Goal: Information Seeking & Learning: Learn about a topic

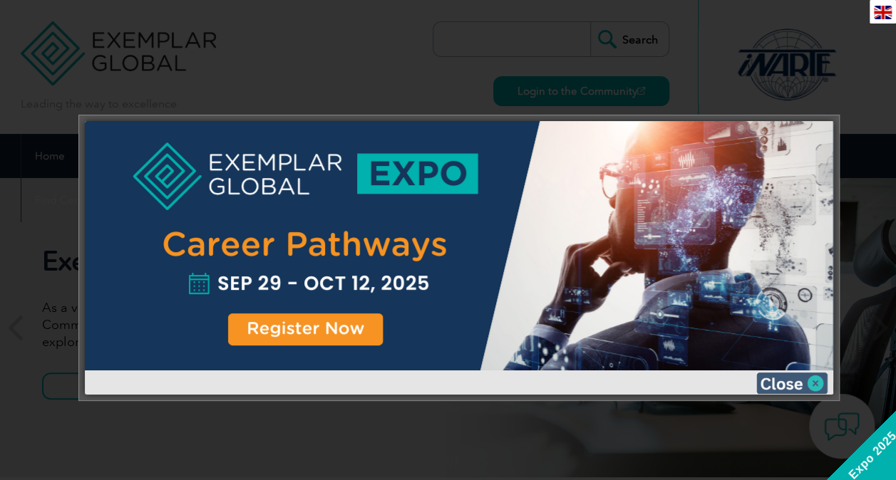
click at [817, 381] on img at bounding box center [791, 383] width 71 height 21
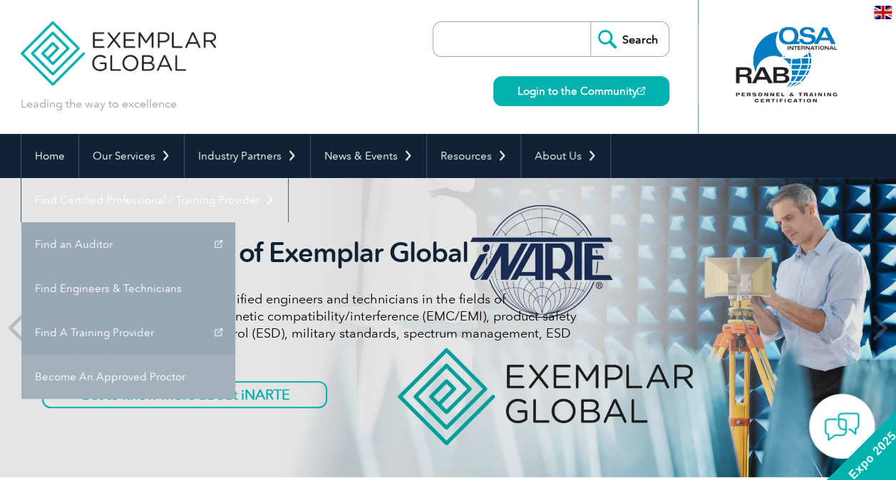
click at [235, 355] on link "Become An Approved Proctor" at bounding box center [128, 377] width 214 height 44
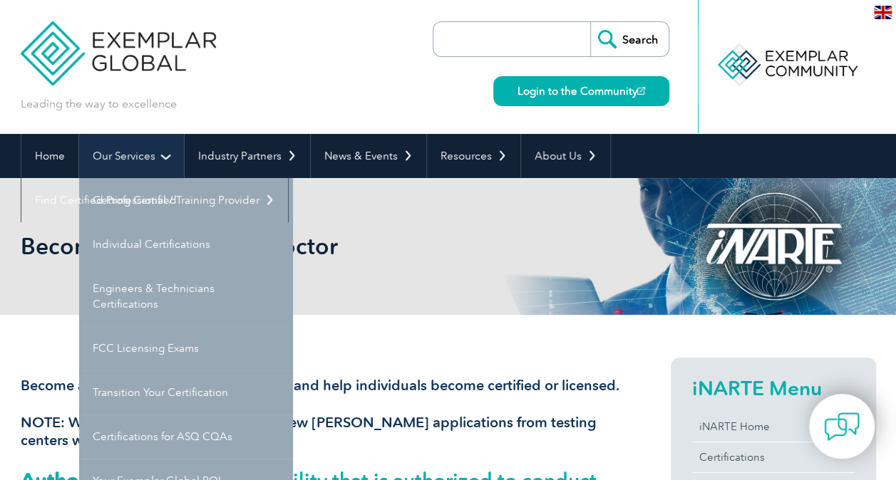
click at [120, 156] on link "Our Services" at bounding box center [131, 156] width 105 height 44
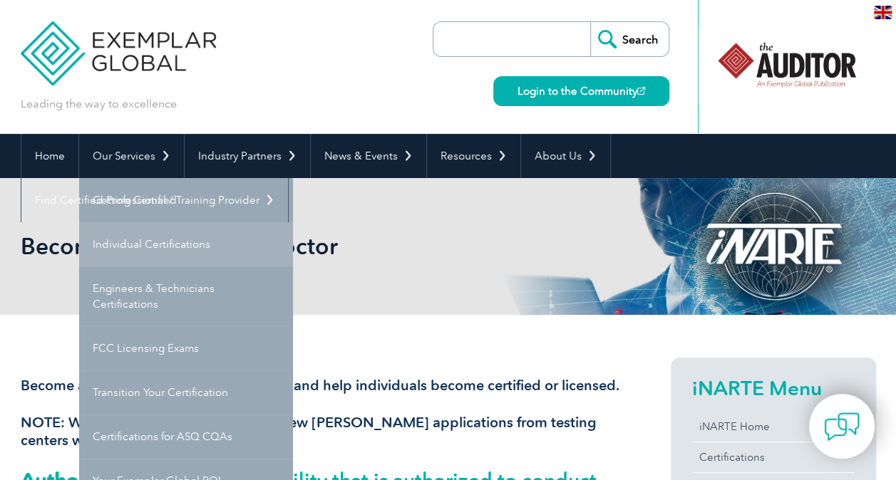
click at [174, 242] on link "Individual Certifications" at bounding box center [186, 244] width 214 height 44
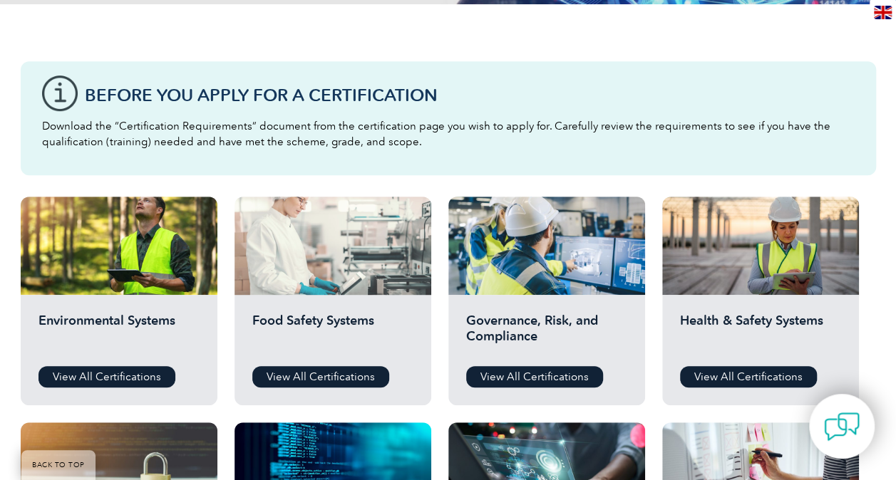
scroll to position [356, 0]
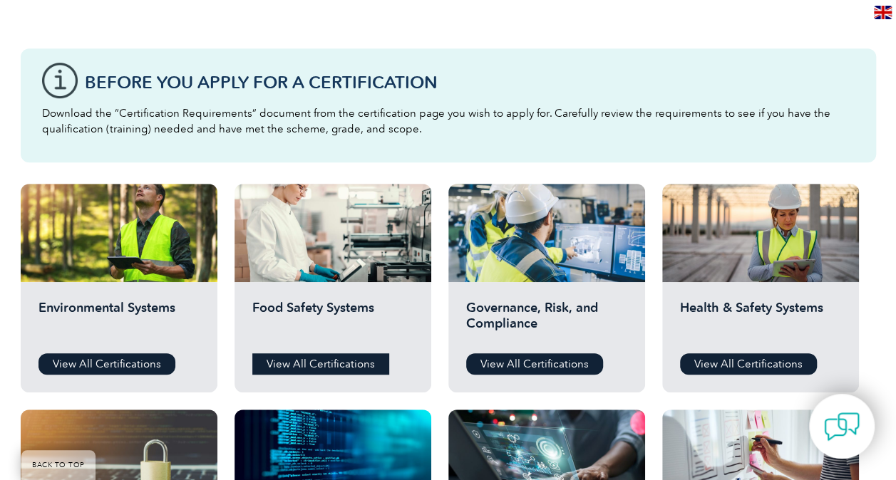
click at [318, 362] on link "View All Certifications" at bounding box center [320, 363] width 137 height 21
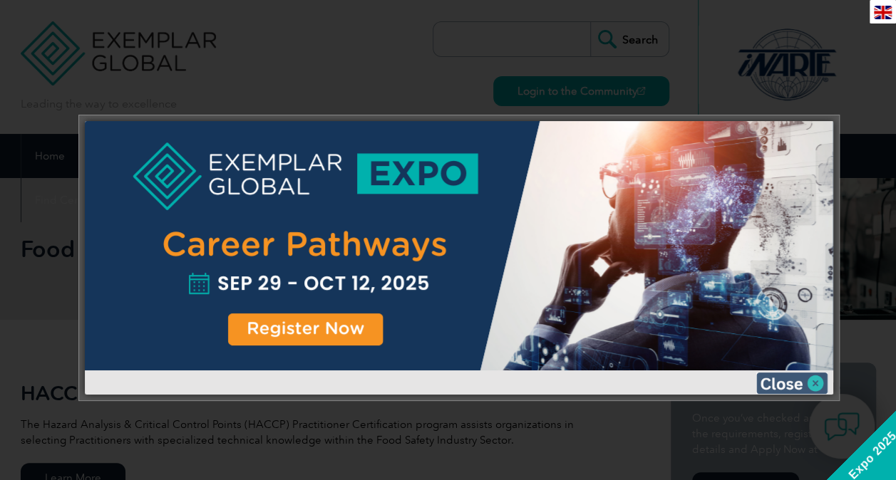
click at [815, 381] on img at bounding box center [791, 383] width 71 height 21
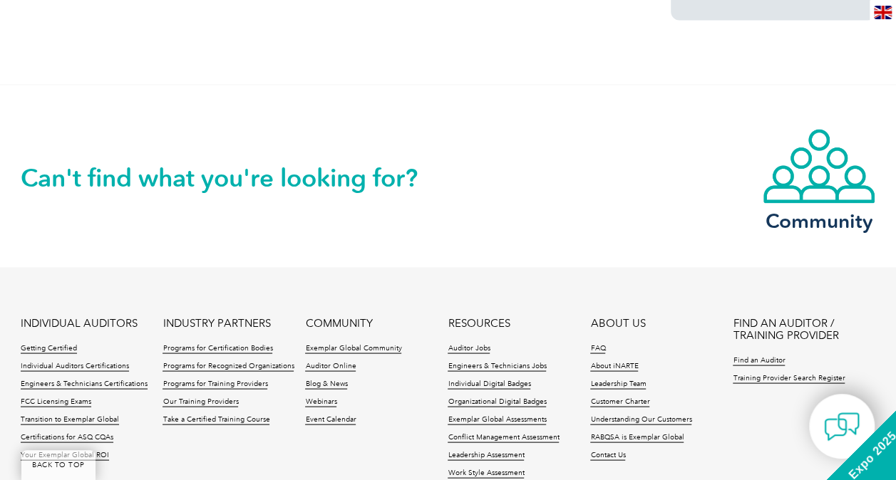
scroll to position [1211, 0]
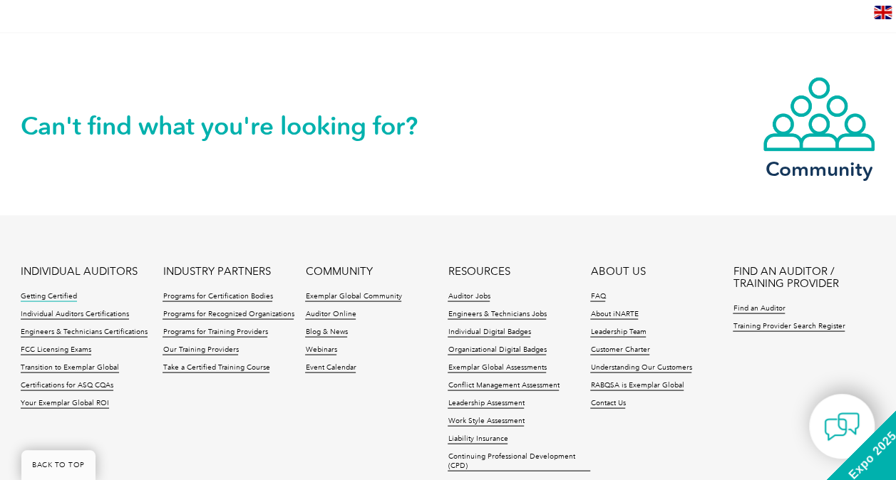
click at [66, 291] on link "Getting Certified" at bounding box center [49, 296] width 56 height 10
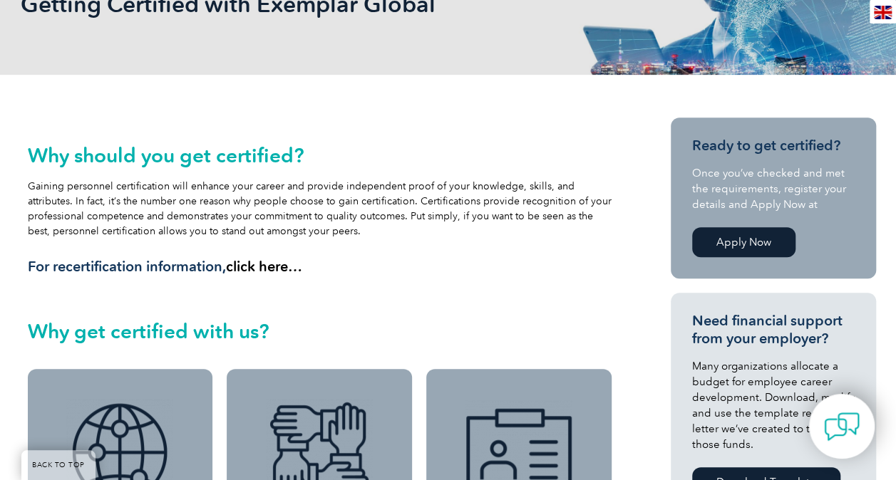
scroll to position [214, 0]
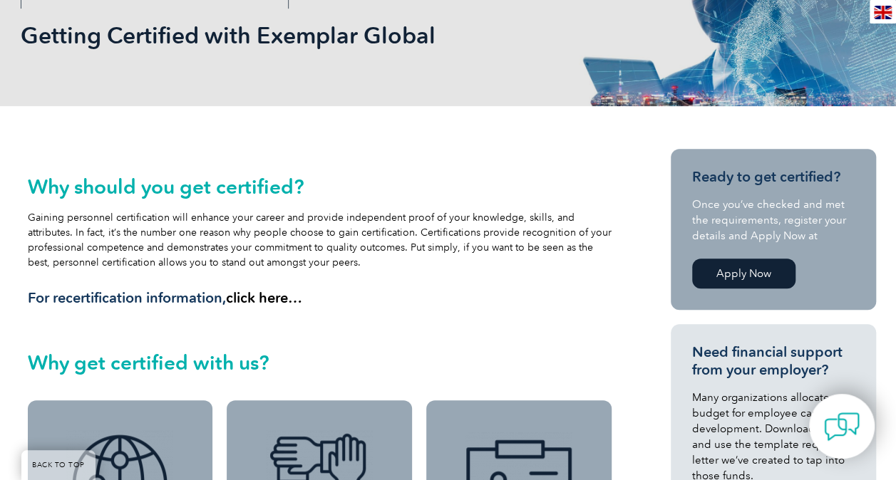
click at [733, 272] on link "Apply Now" at bounding box center [743, 274] width 103 height 30
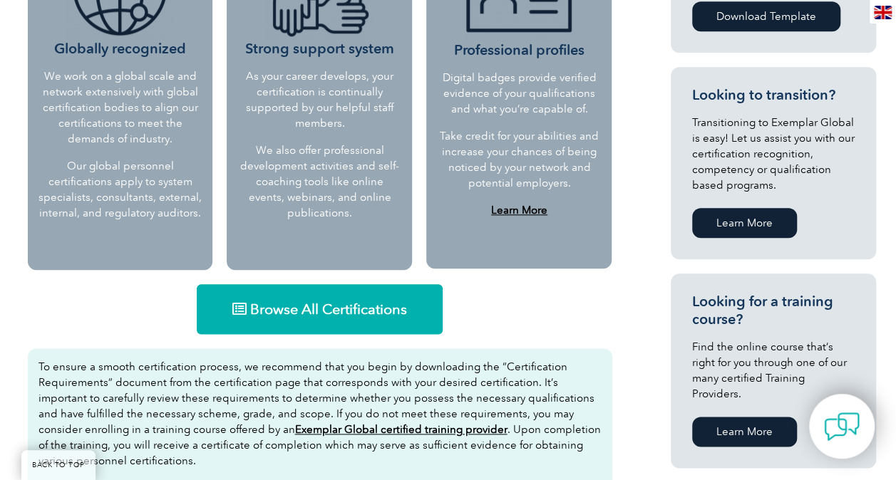
scroll to position [713, 0]
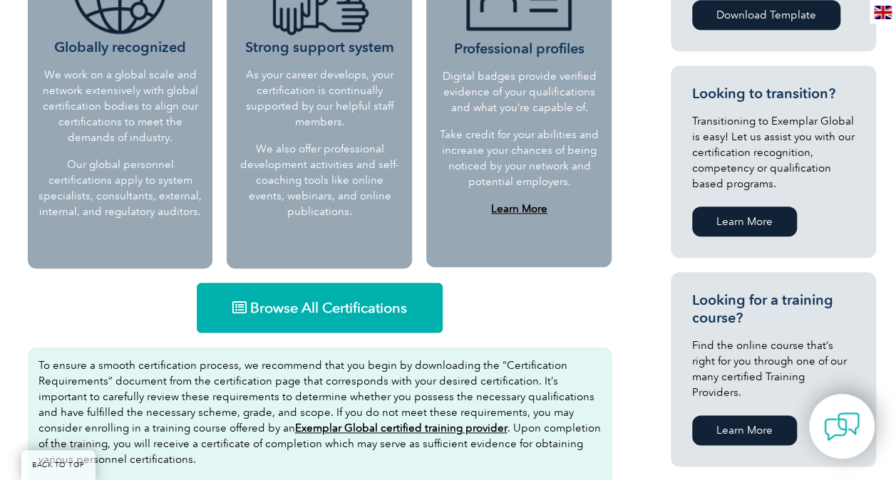
click at [363, 309] on span "Browse All Certifications" at bounding box center [328, 308] width 157 height 14
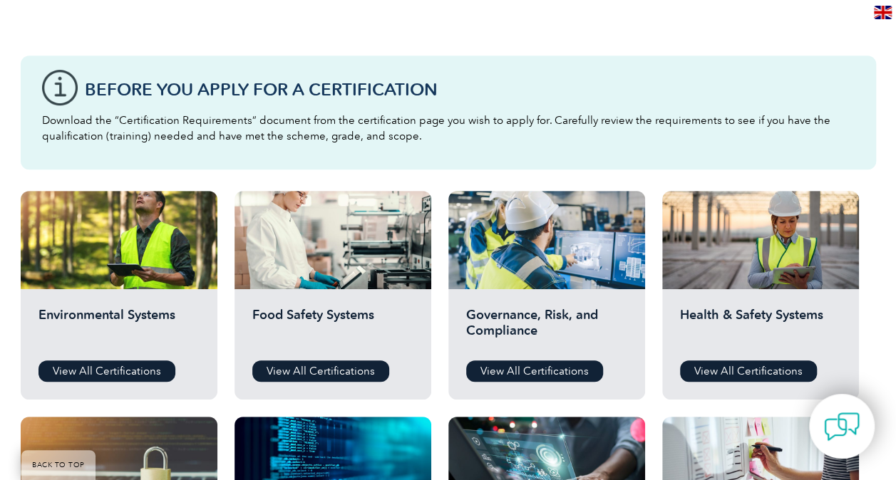
scroll to position [428, 0]
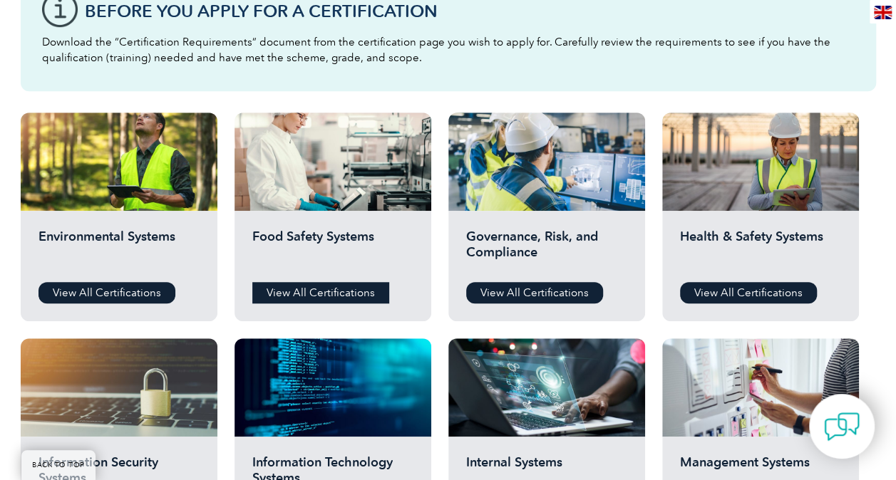
click at [325, 291] on link "View All Certifications" at bounding box center [320, 292] width 137 height 21
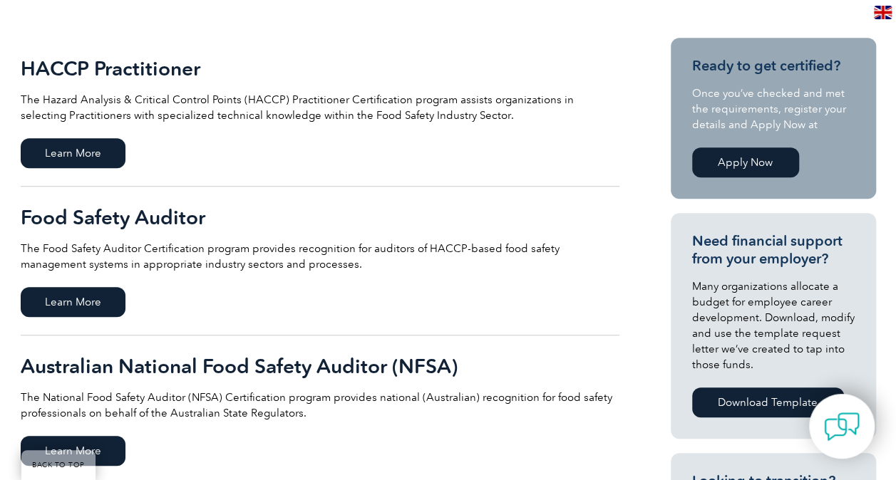
scroll to position [356, 0]
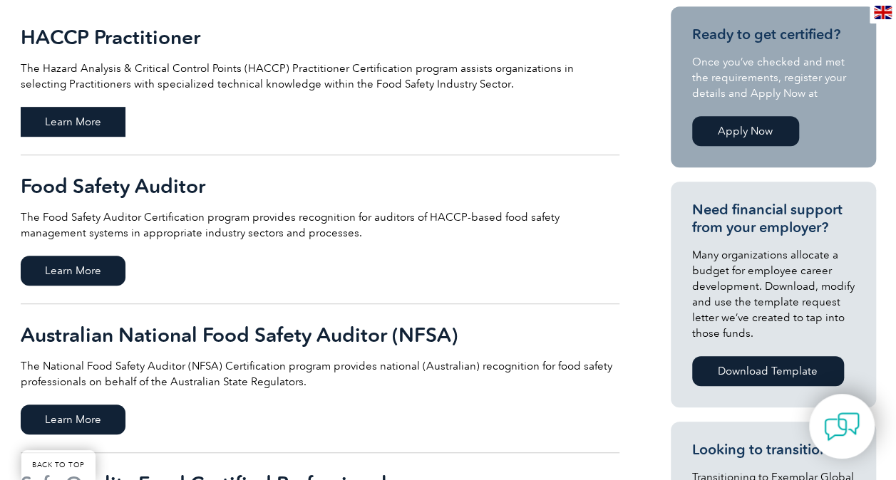
click at [63, 121] on span "Learn More" at bounding box center [73, 122] width 105 height 30
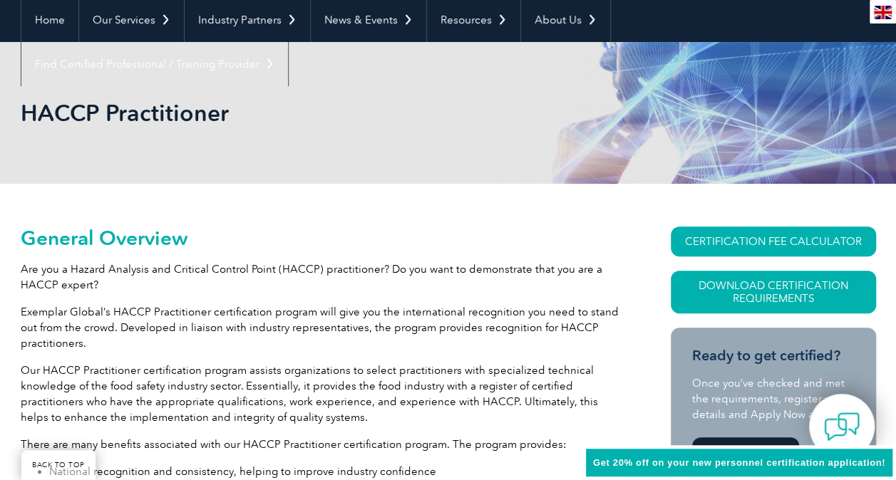
scroll to position [285, 0]
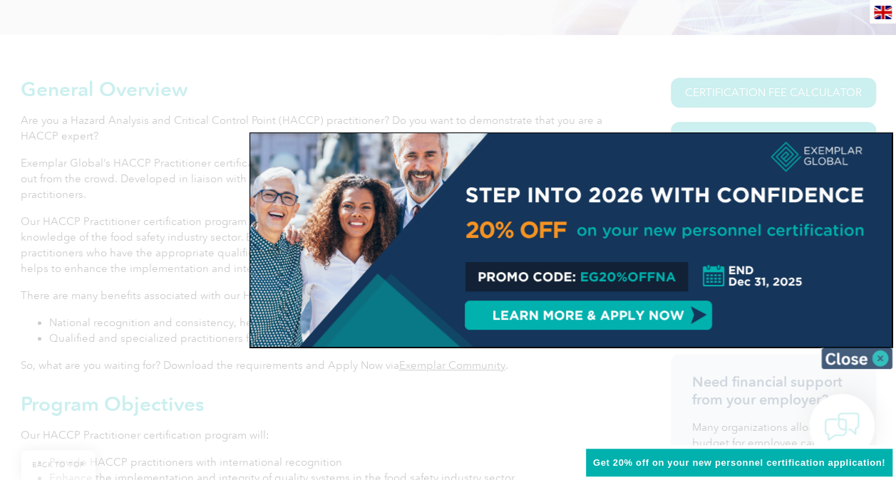
click at [851, 355] on img at bounding box center [856, 358] width 71 height 21
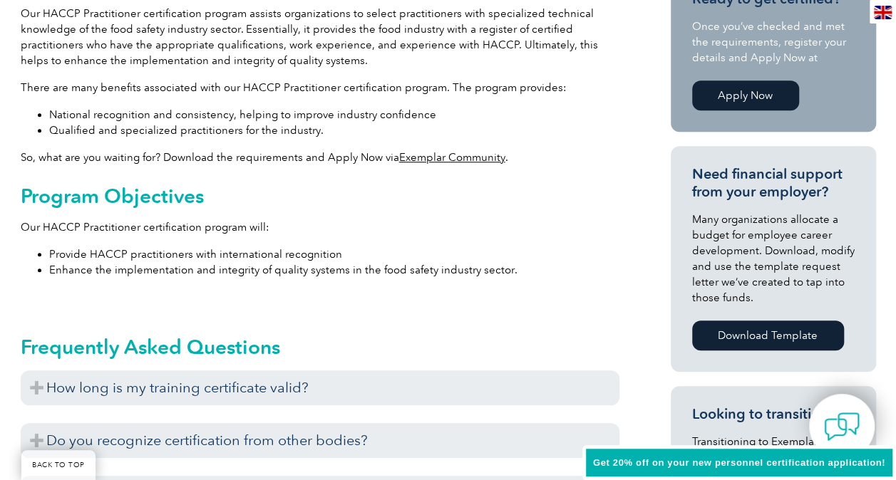
scroll to position [499, 0]
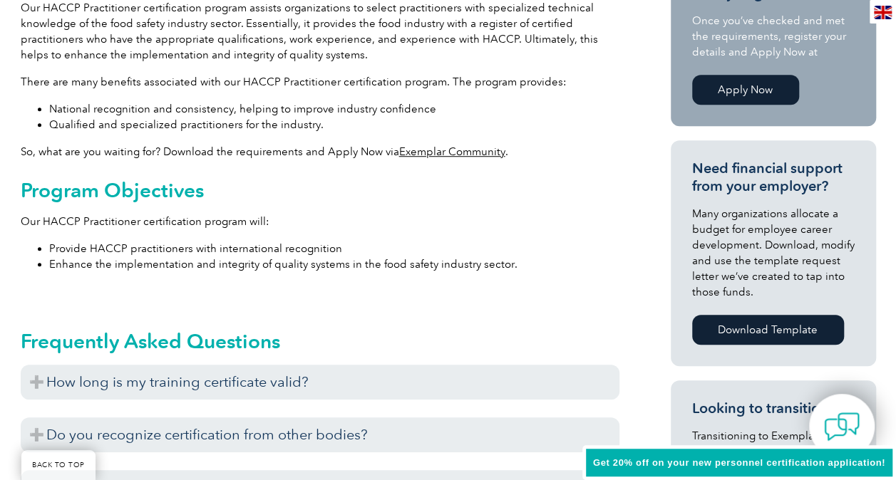
click at [420, 152] on link "Exemplar Community" at bounding box center [452, 151] width 106 height 13
